Goal: Communication & Community: Ask a question

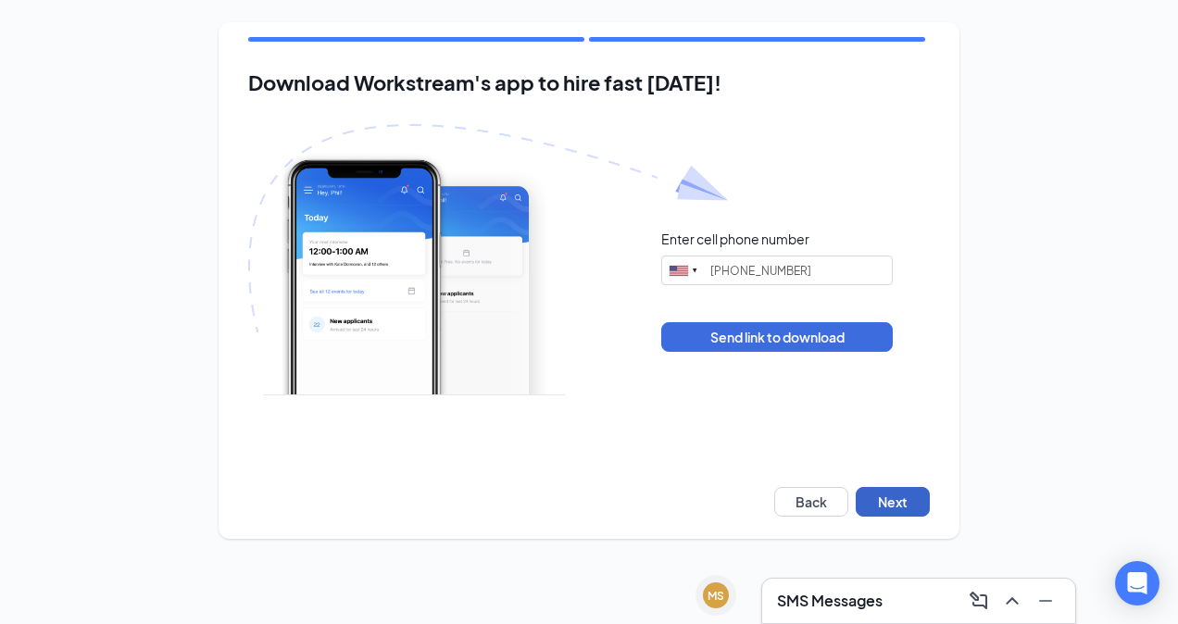
click at [875, 498] on button "Next" at bounding box center [893, 502] width 74 height 30
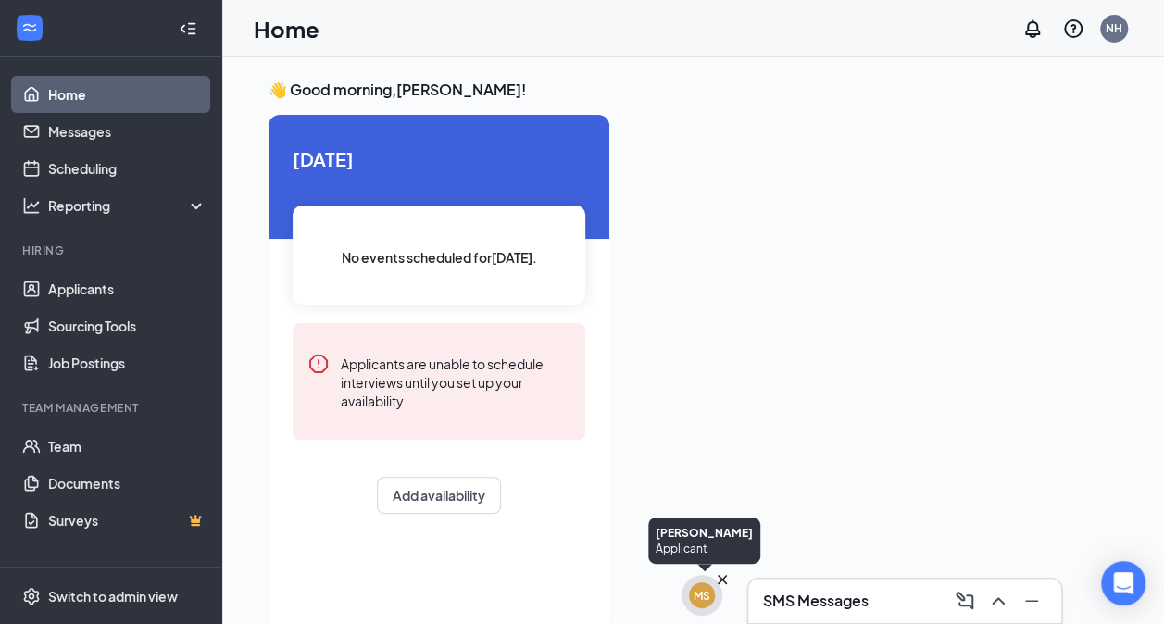
click at [700, 593] on div "MS" at bounding box center [702, 596] width 17 height 16
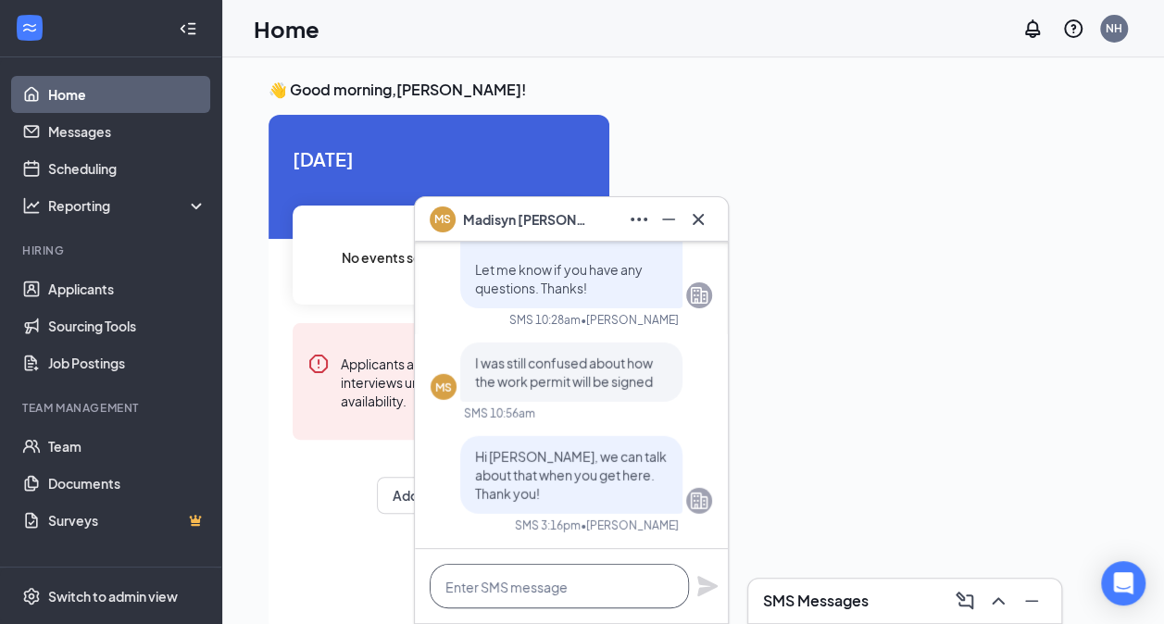
click at [567, 587] on textarea at bounding box center [559, 586] width 259 height 44
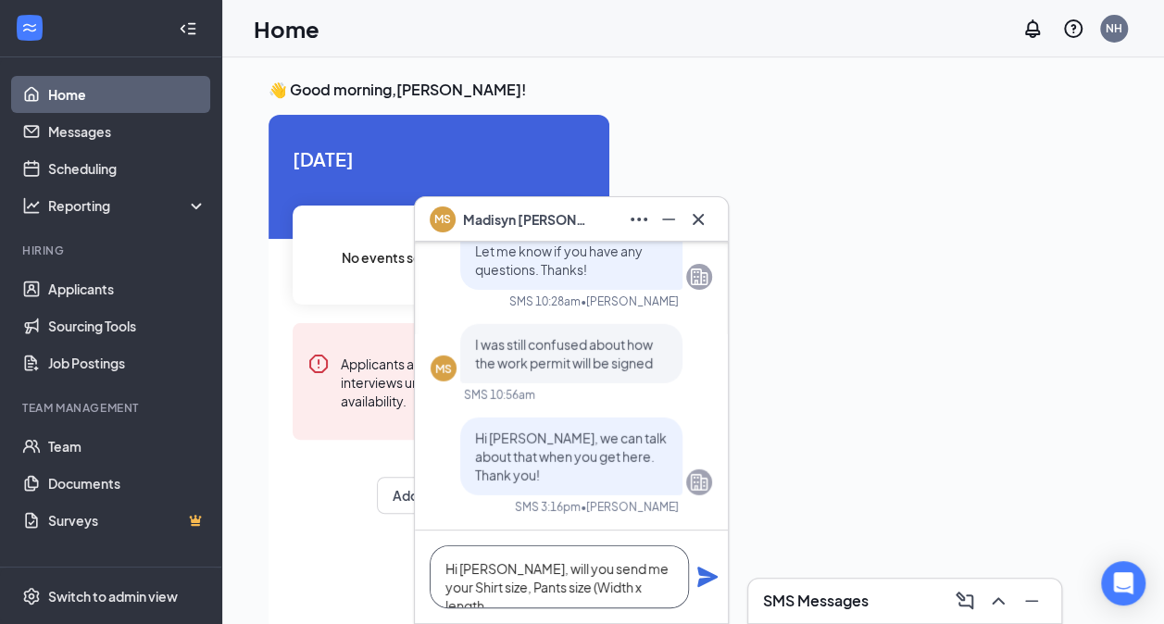
click at [676, 592] on textarea "Hi [PERSON_NAME], will you send me your Shirt size, Pants size (Width x length" at bounding box center [559, 576] width 259 height 63
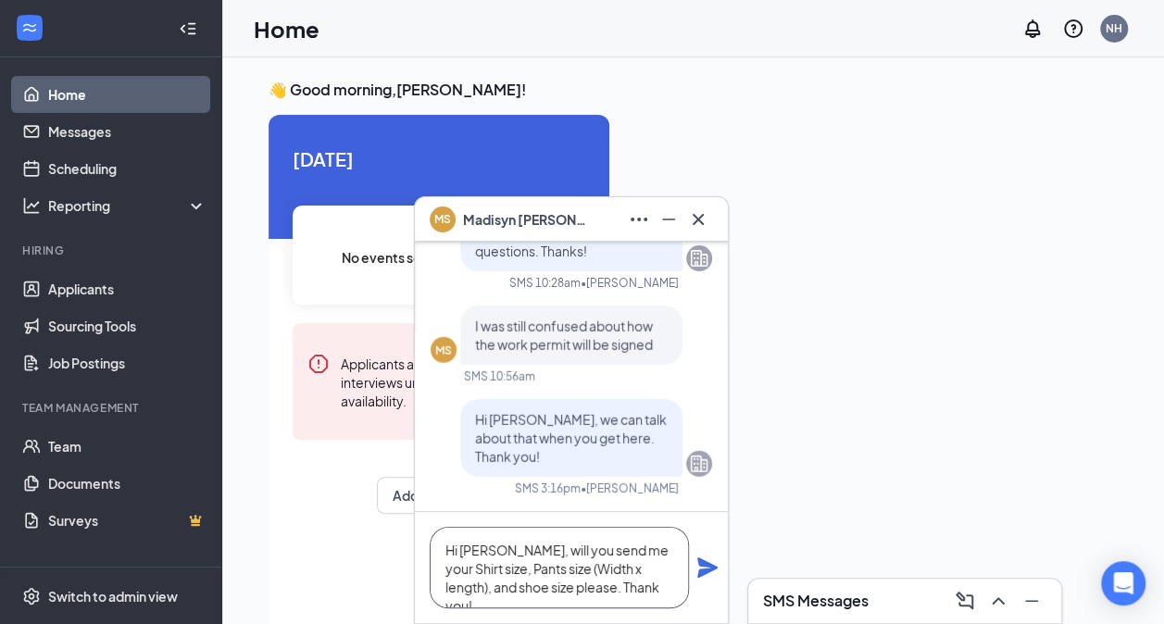
scroll to position [39, 0]
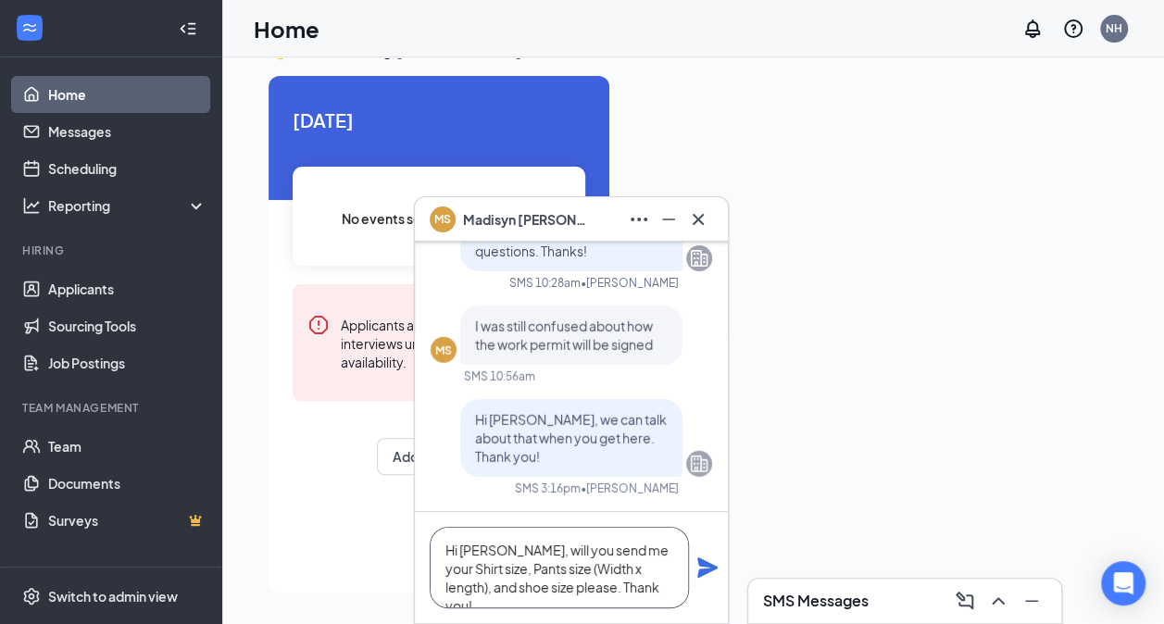
type textarea "Hi [PERSON_NAME], will you send me your Shirt size, Pants size (Width x length)…"
click at [709, 566] on icon "Plane" at bounding box center [707, 567] width 20 height 20
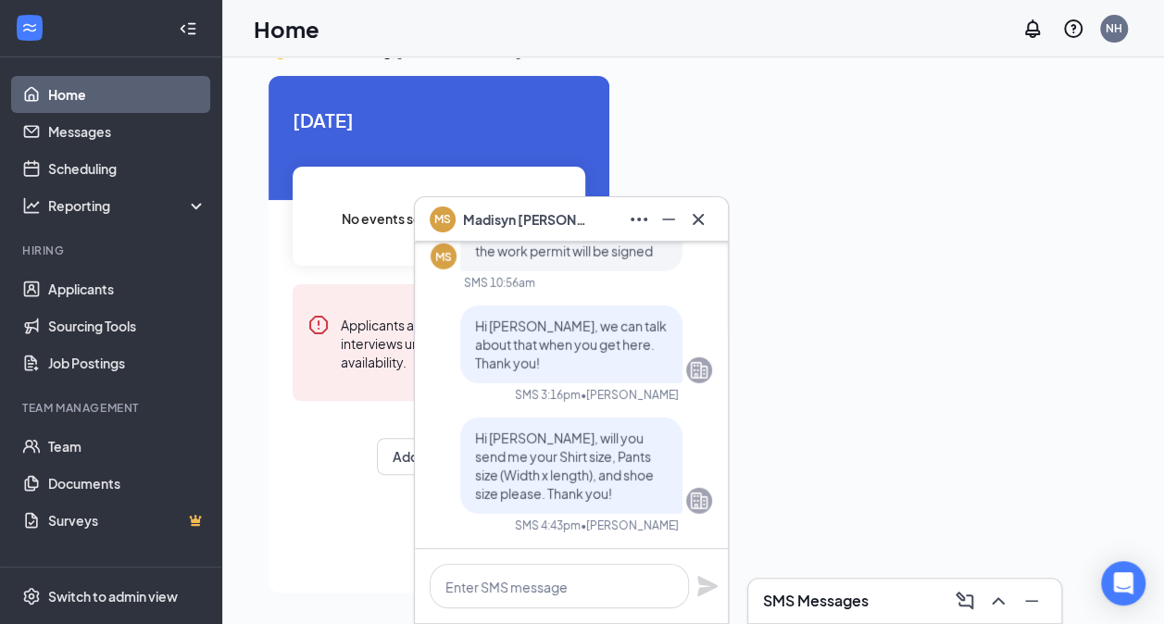
scroll to position [0, 0]
